Goal: Communication & Community: Answer question/provide support

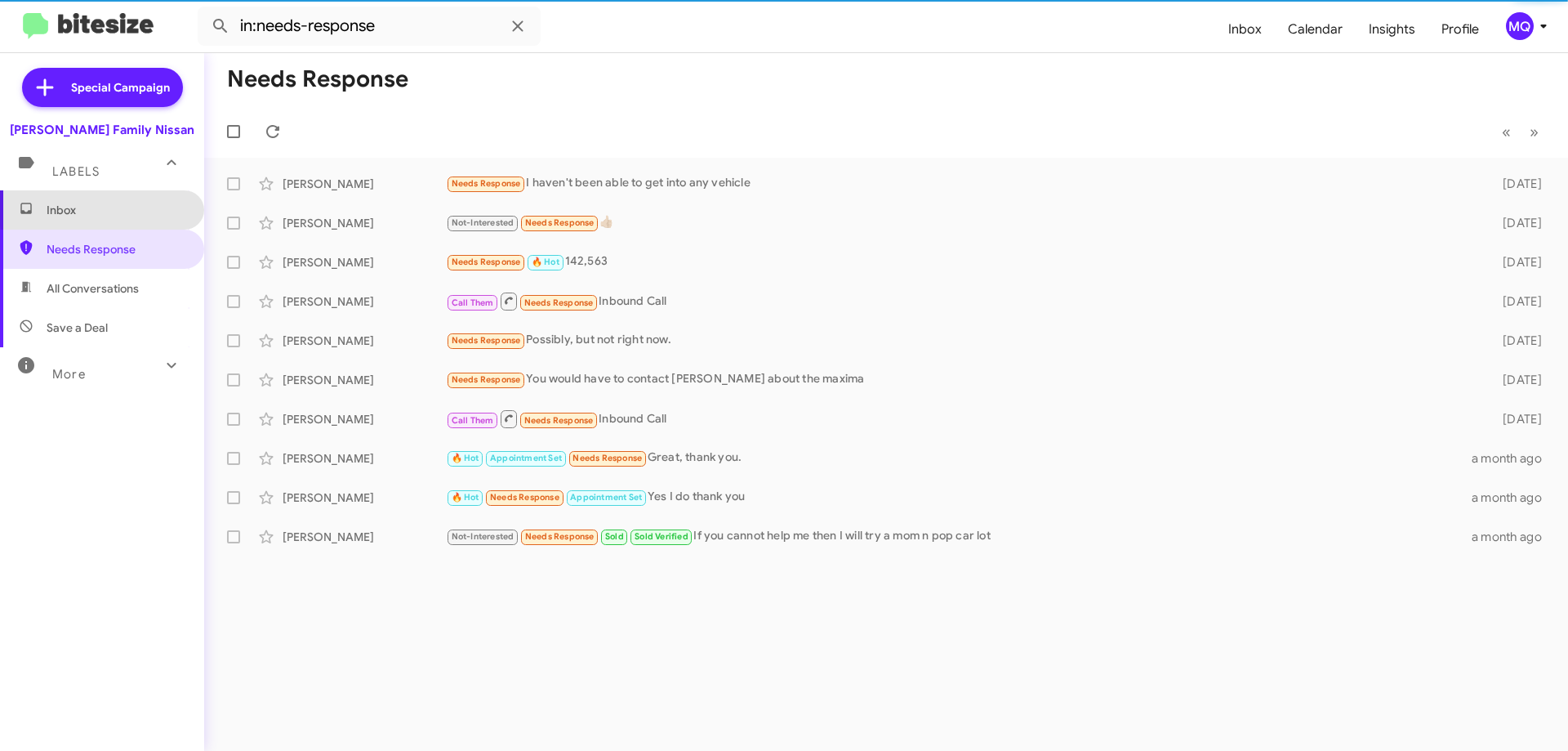
click at [129, 207] on span "Inbox" at bounding box center [116, 209] width 139 height 17
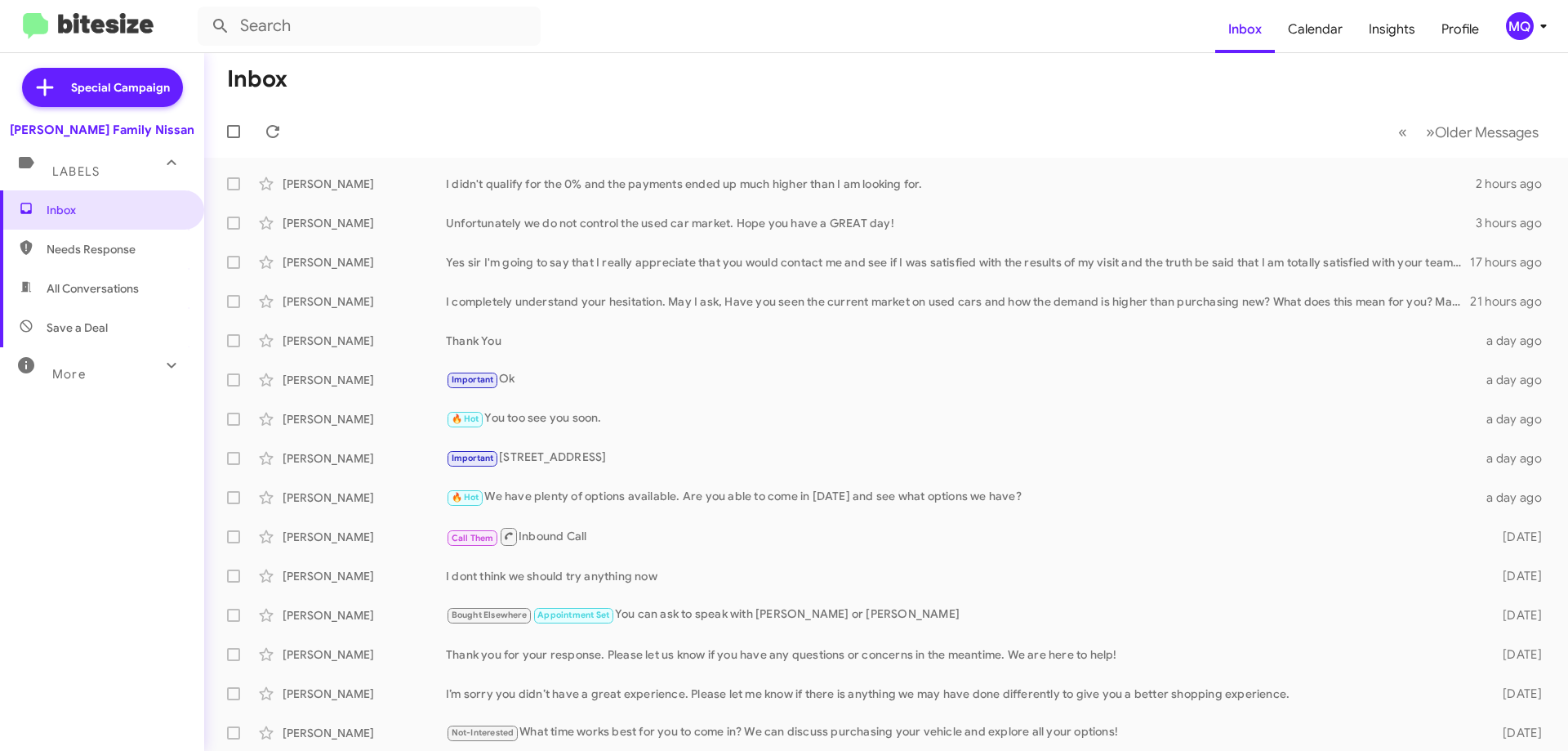
click at [136, 249] on span "Needs Response" at bounding box center [116, 249] width 139 height 17
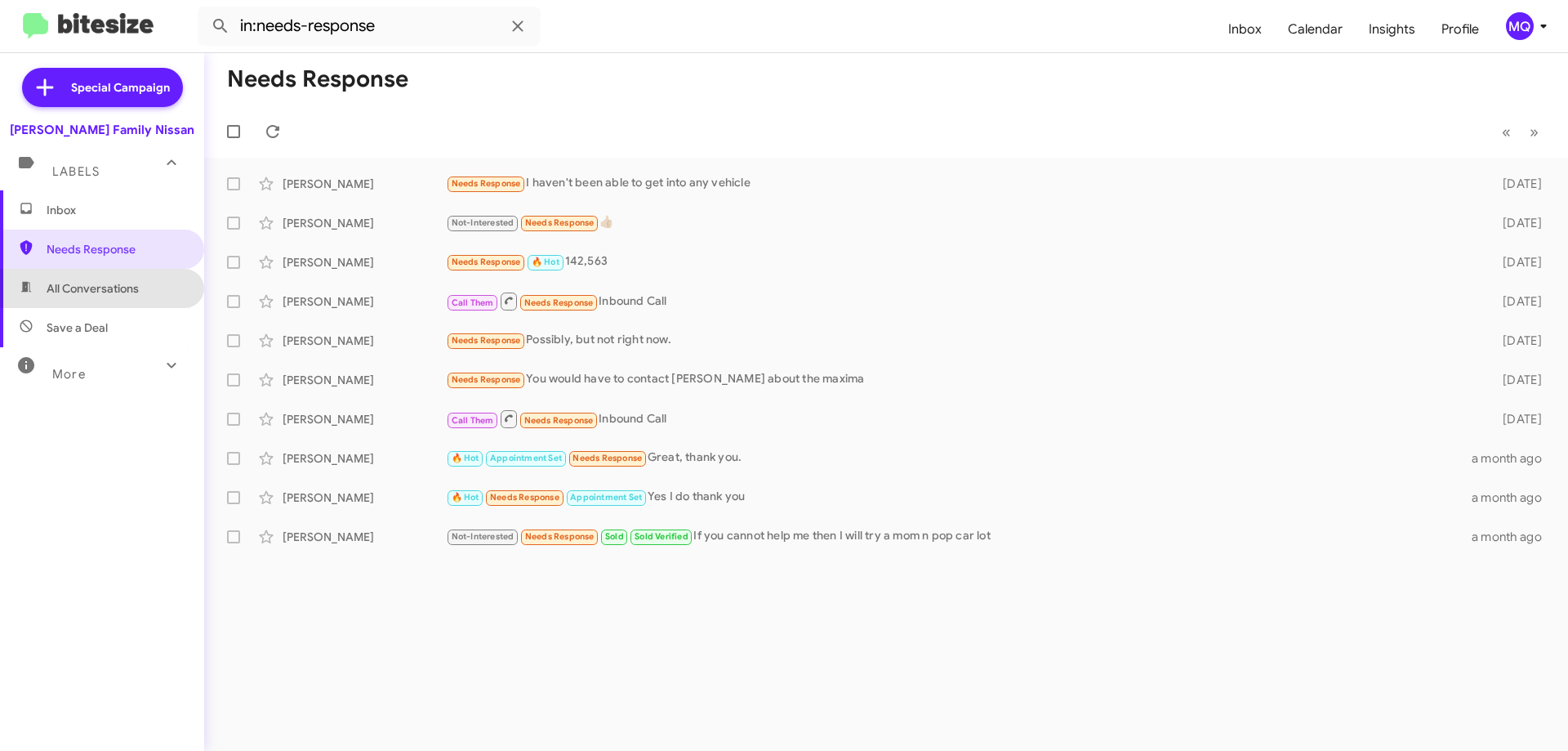
click at [112, 286] on span "All Conversations" at bounding box center [93, 288] width 92 height 17
type input "in:all-conversations"
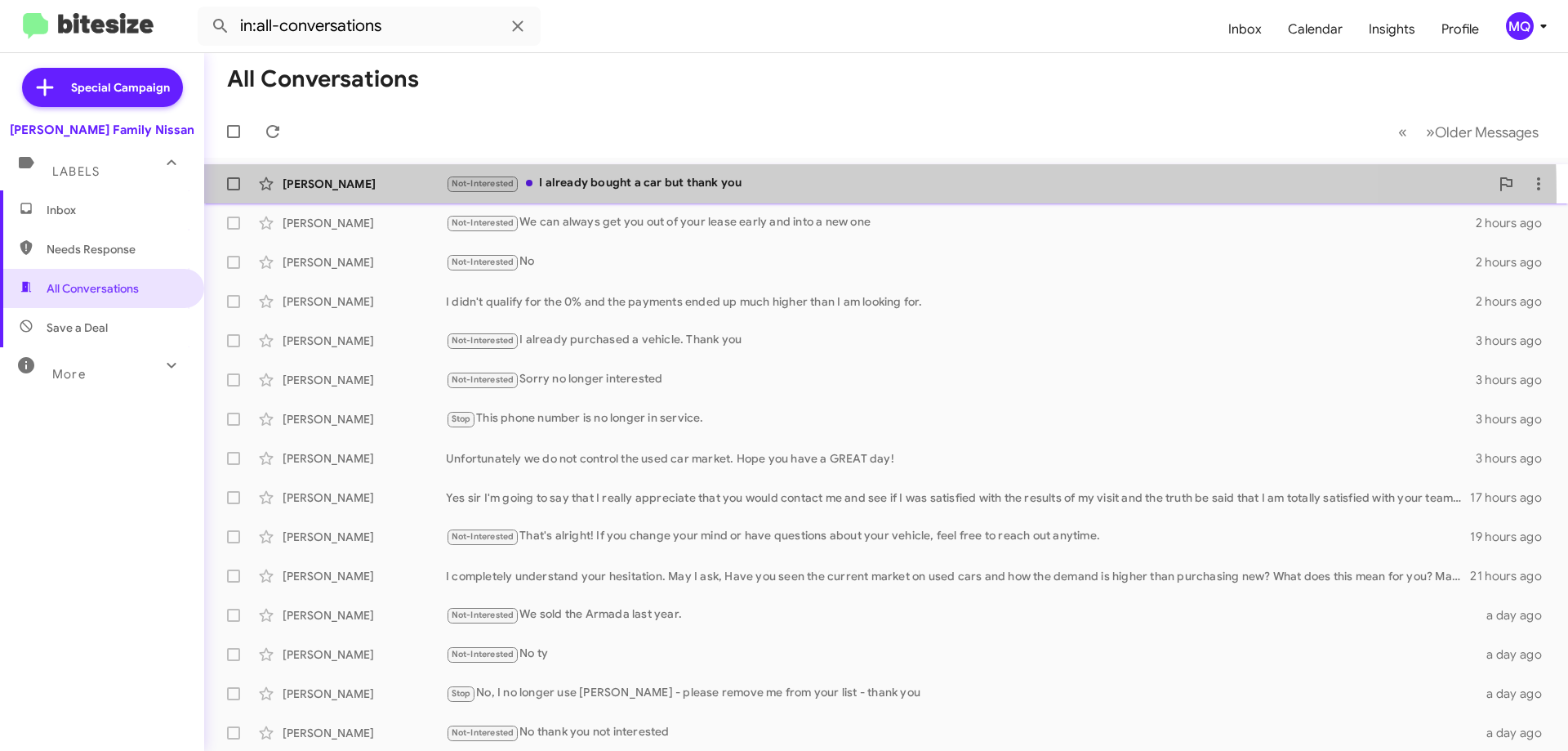
click at [741, 195] on div "[PERSON_NAME] Not-Interested I already bought a car but thank you an hour ago" at bounding box center [886, 184] width 1338 height 33
